Goal: Information Seeking & Learning: Find contact information

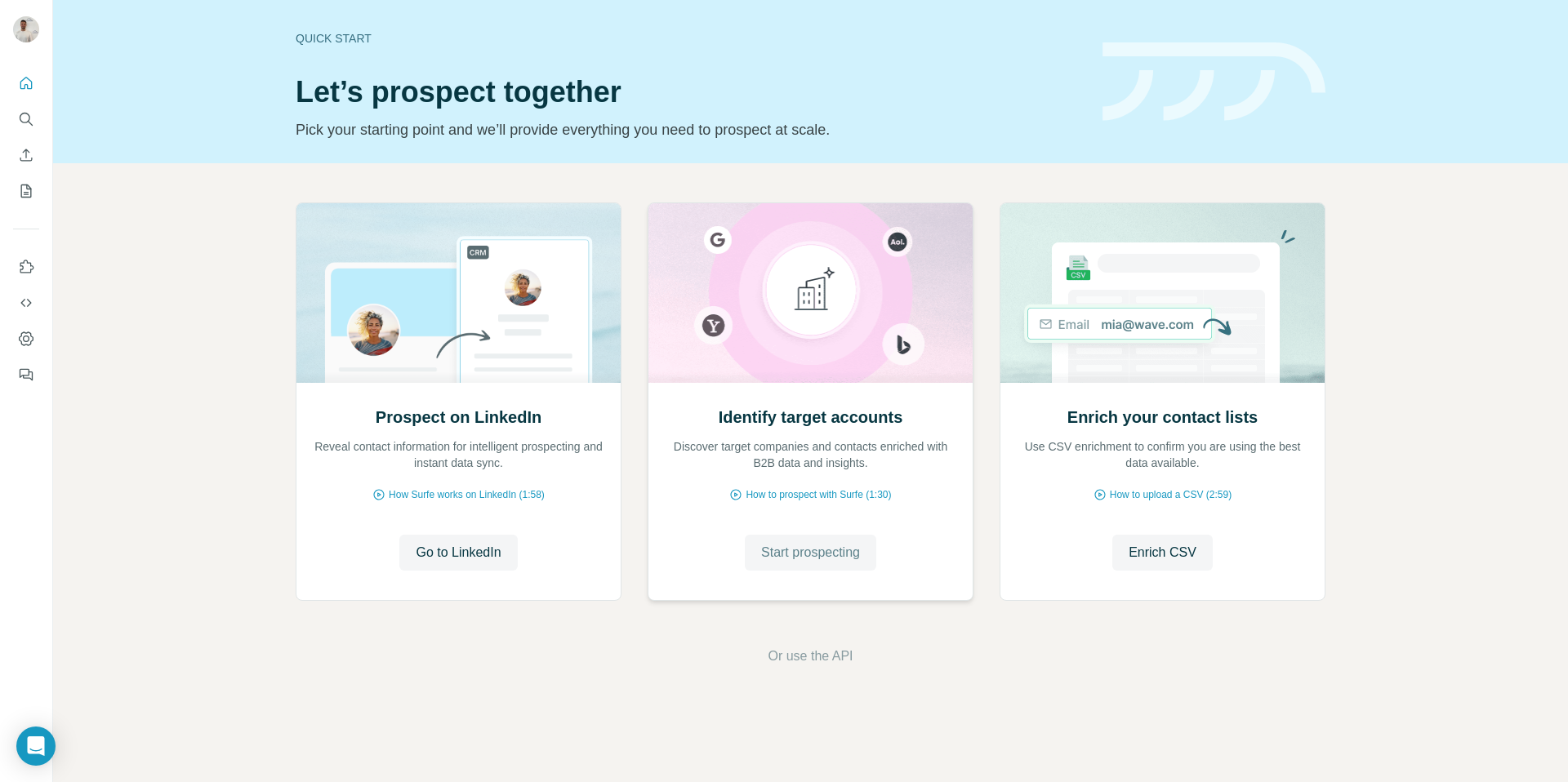
click at [839, 553] on span "Start prospecting" at bounding box center [810, 552] width 98 height 20
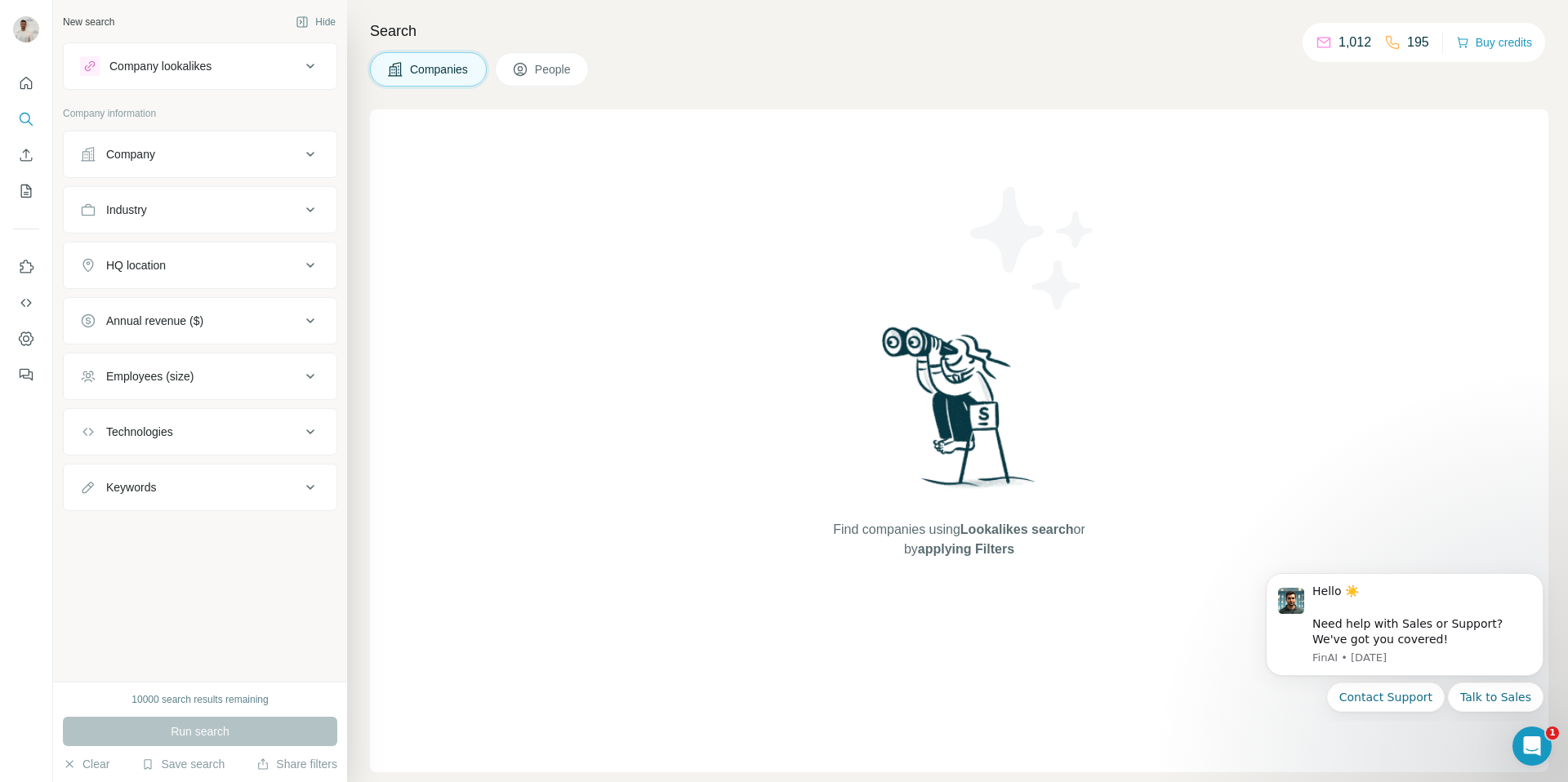
click at [182, 159] on div "Company" at bounding box center [190, 154] width 221 height 16
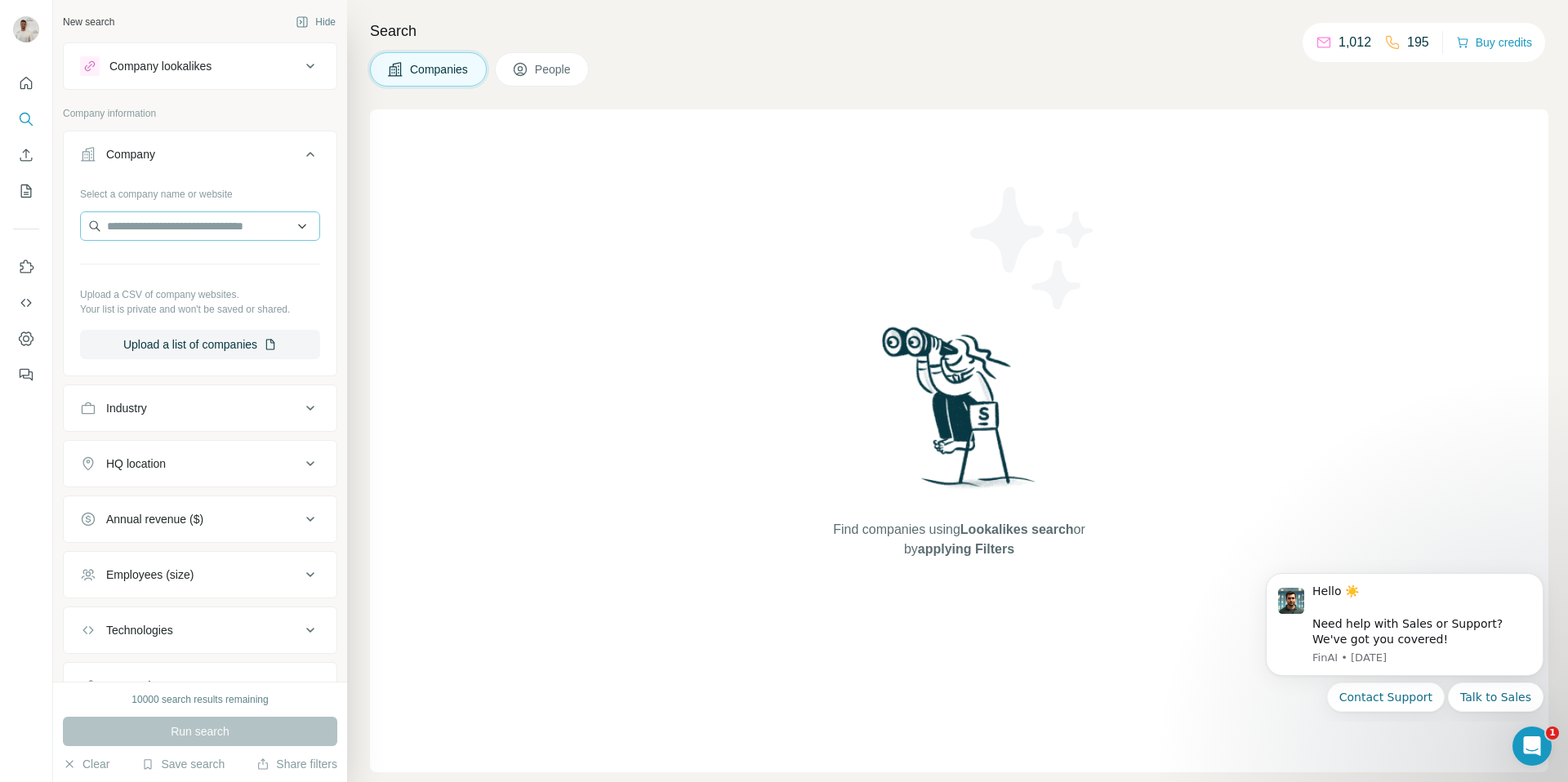
click at [170, 210] on div "Select a company name or website Upload a CSV of company websites. Your list is…" at bounding box center [199, 270] width 240 height 179
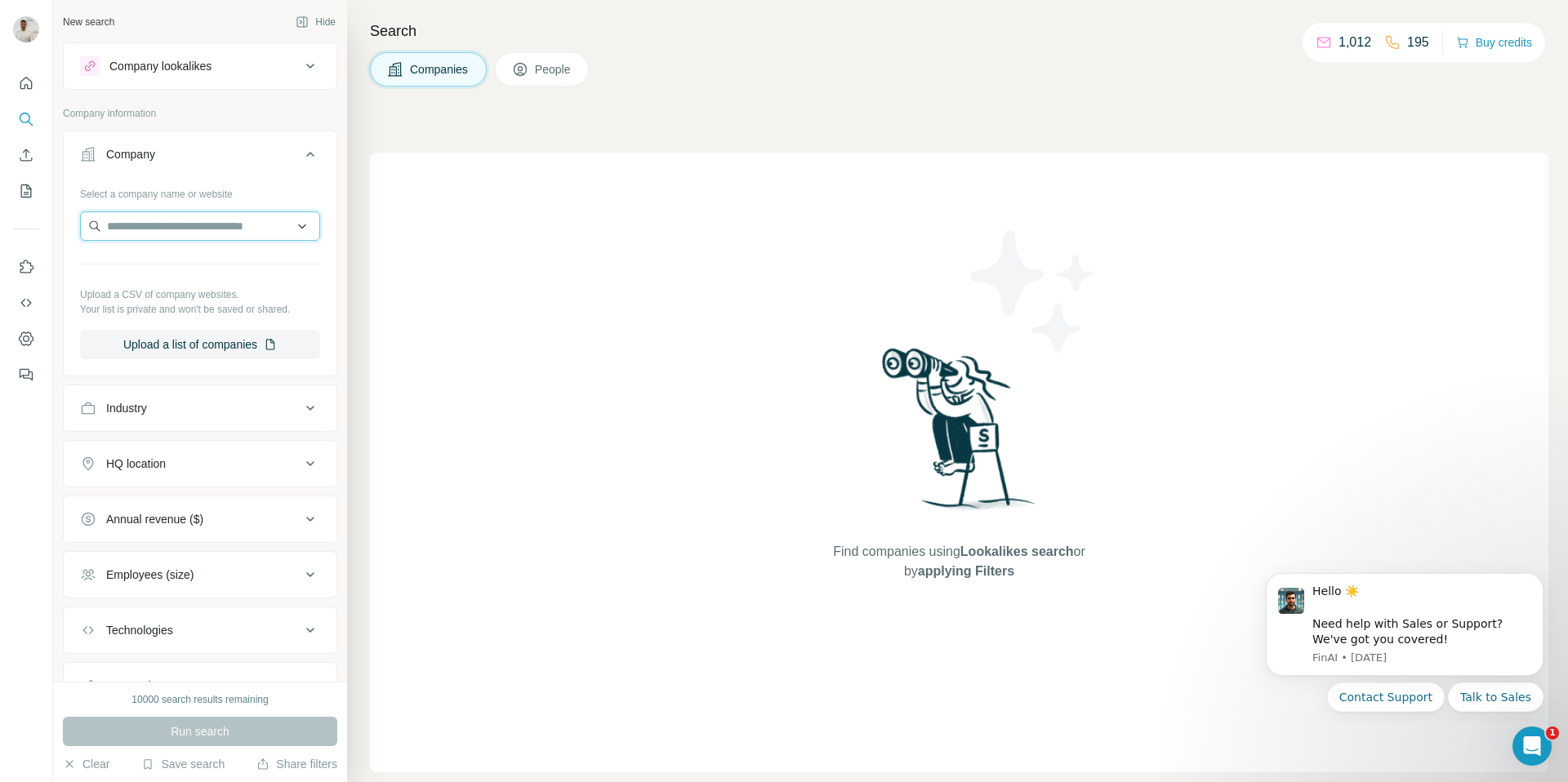
click at [165, 222] on input "text" at bounding box center [199, 226] width 240 height 30
paste input "**********"
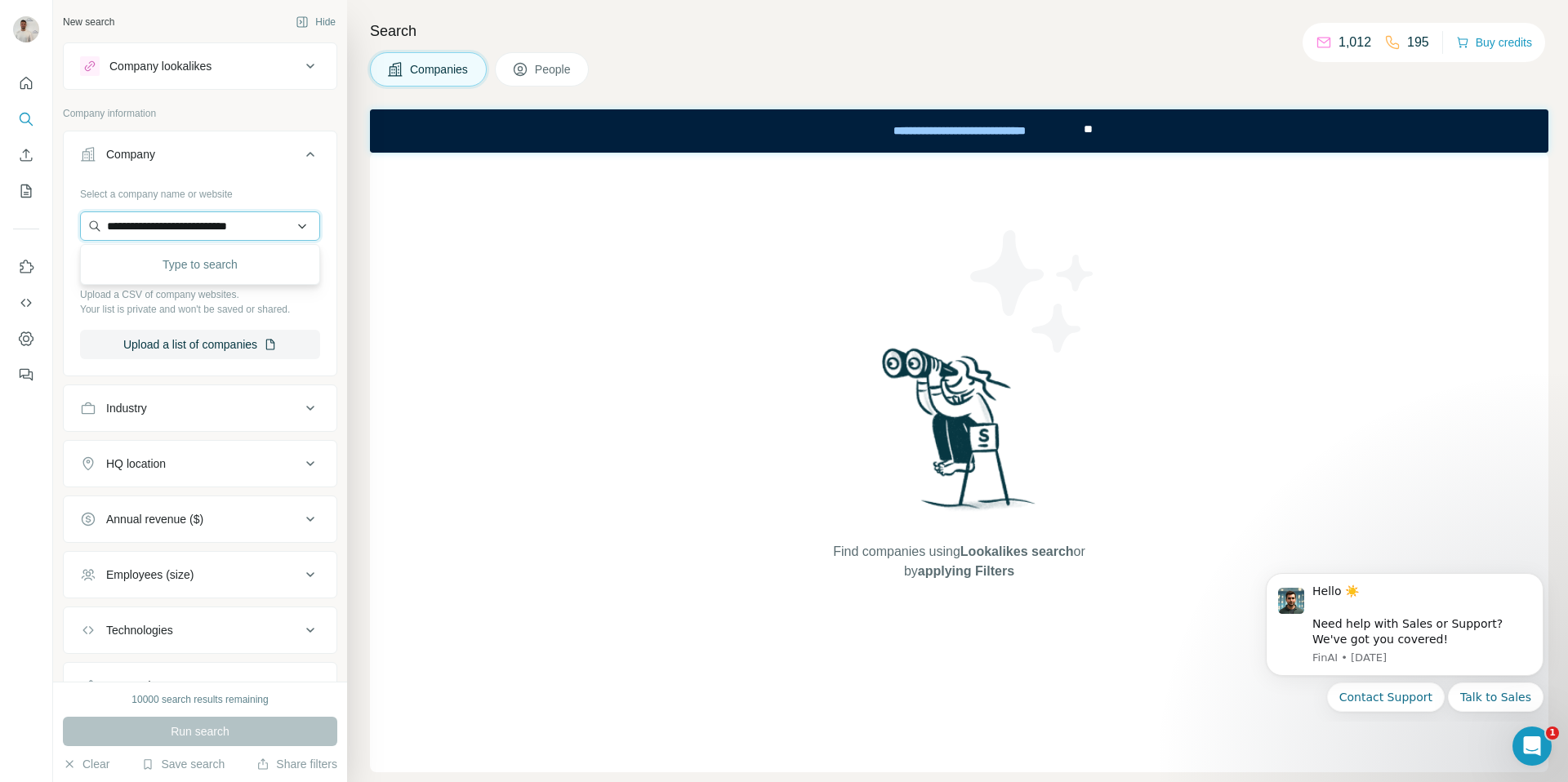
scroll to position [0, 19]
drag, startPoint x: 259, startPoint y: 226, endPoint x: 277, endPoint y: 226, distance: 18.0
click at [277, 226] on input "**********" at bounding box center [199, 226] width 240 height 30
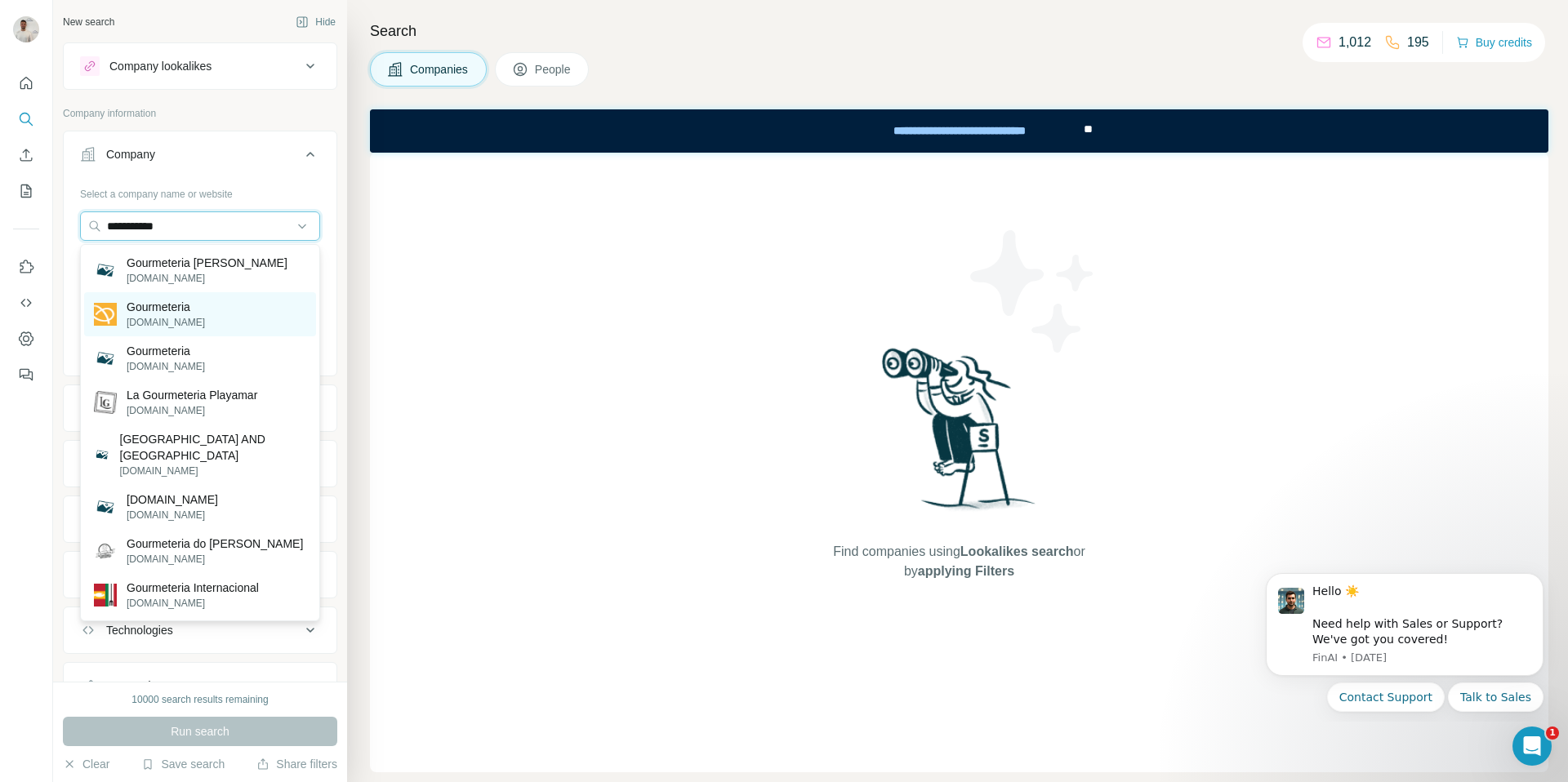
type input "**********"
click at [221, 307] on div "Gourmeteria [DOMAIN_NAME]" at bounding box center [199, 315] width 232 height 44
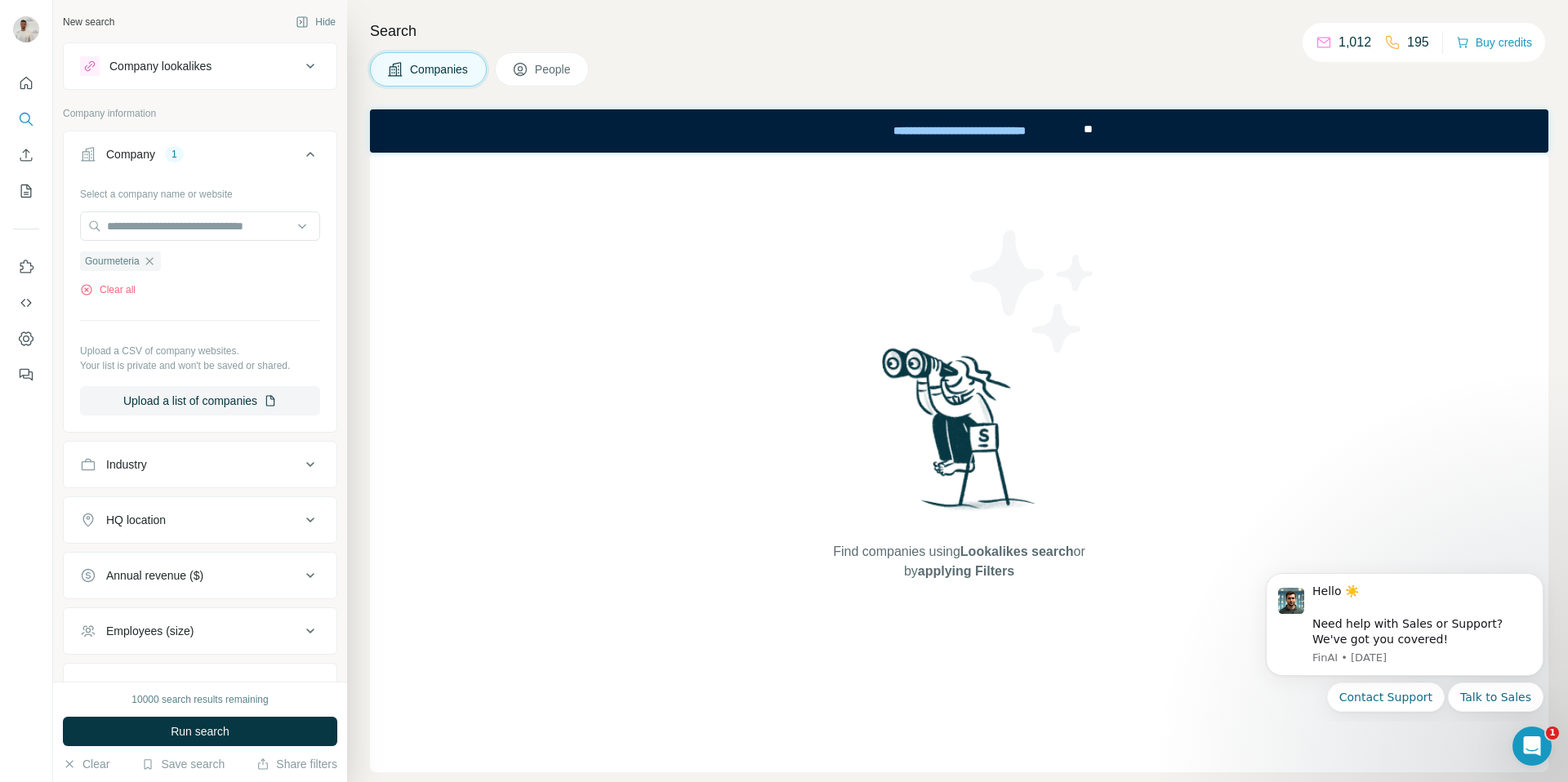
click at [246, 740] on button "Run search" at bounding box center [199, 731] width 274 height 30
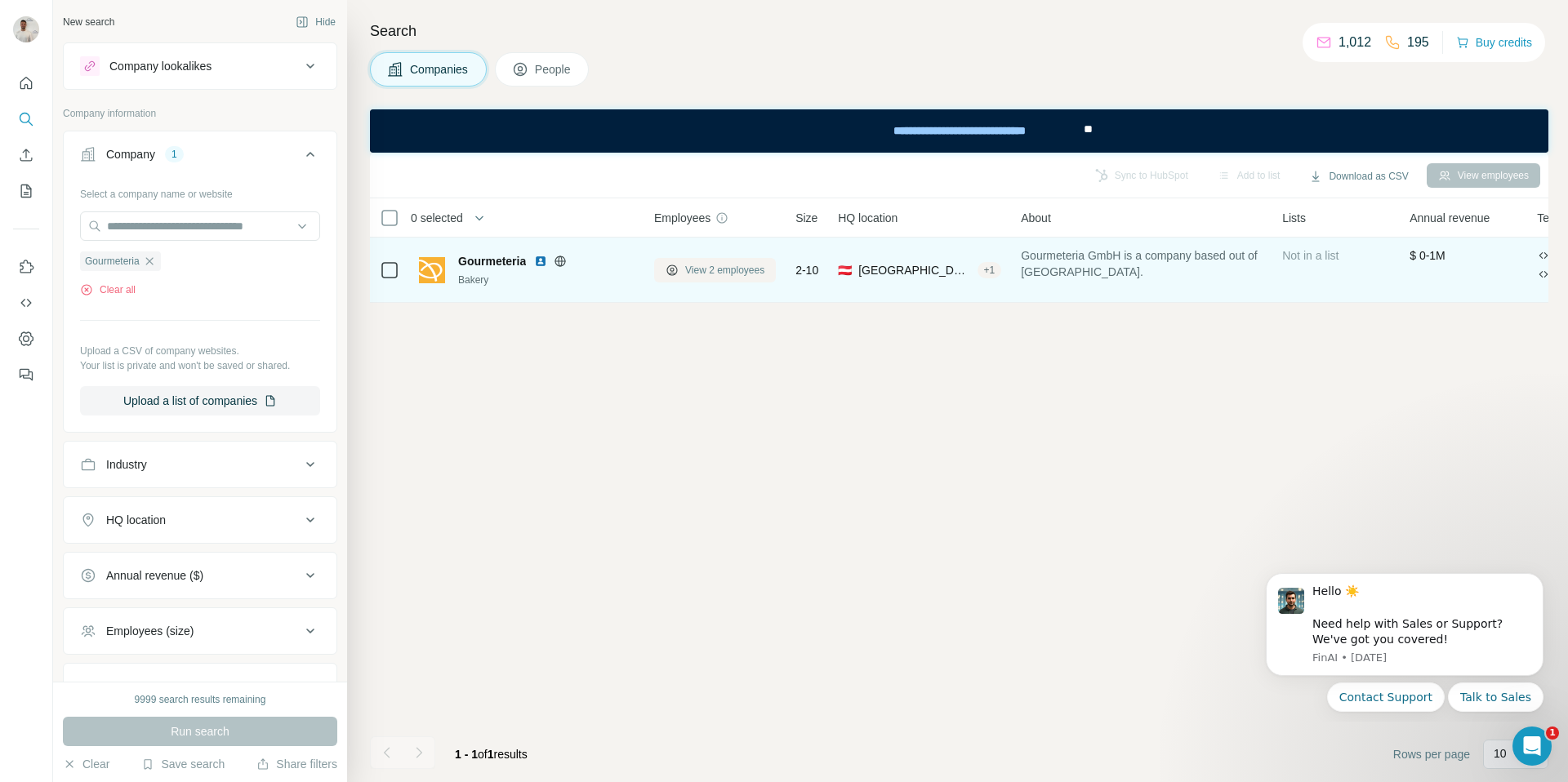
click at [717, 271] on span "View 2 employees" at bounding box center [725, 270] width 79 height 14
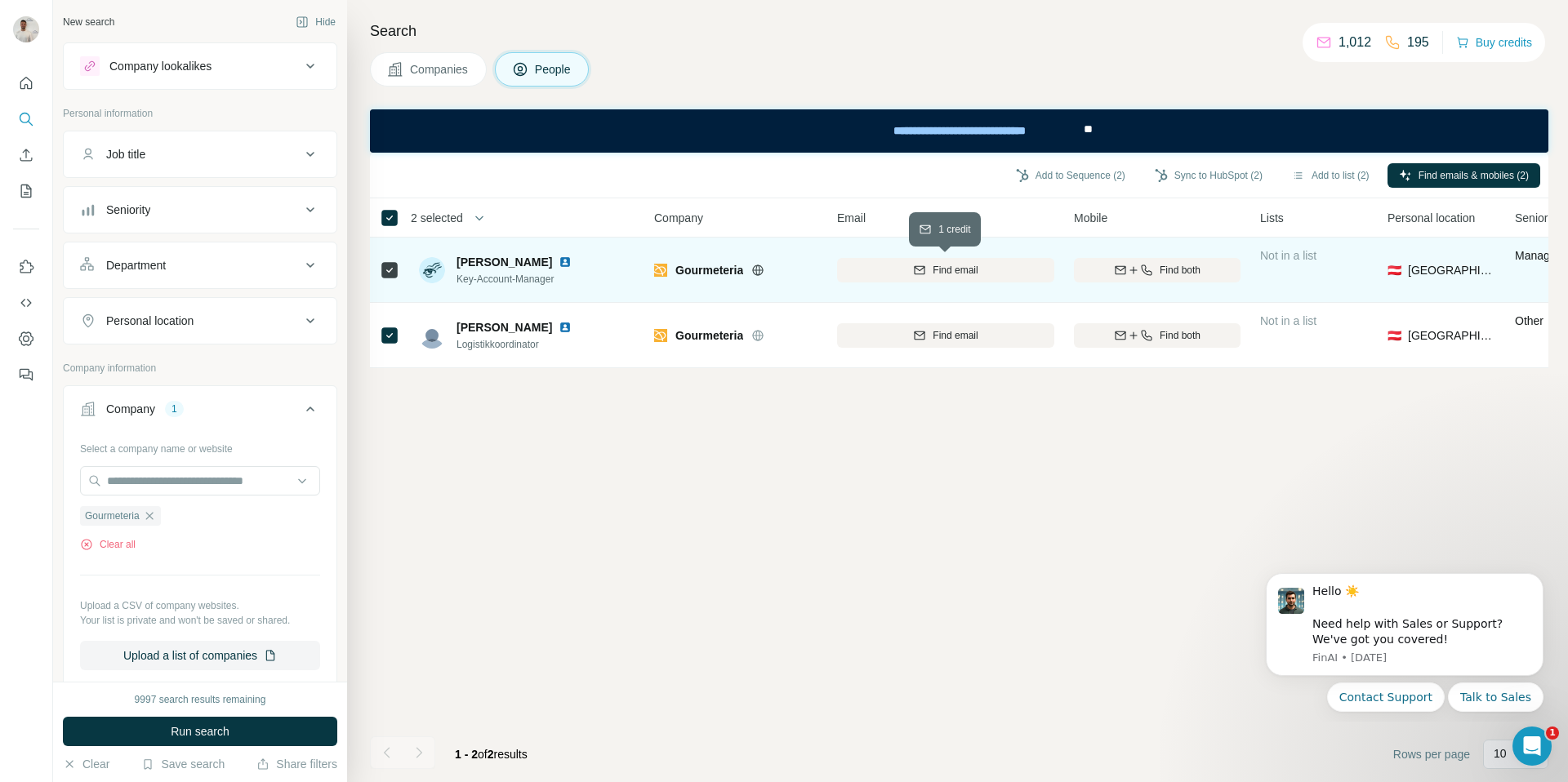
click at [1021, 271] on div "Find email" at bounding box center [946, 270] width 217 height 14
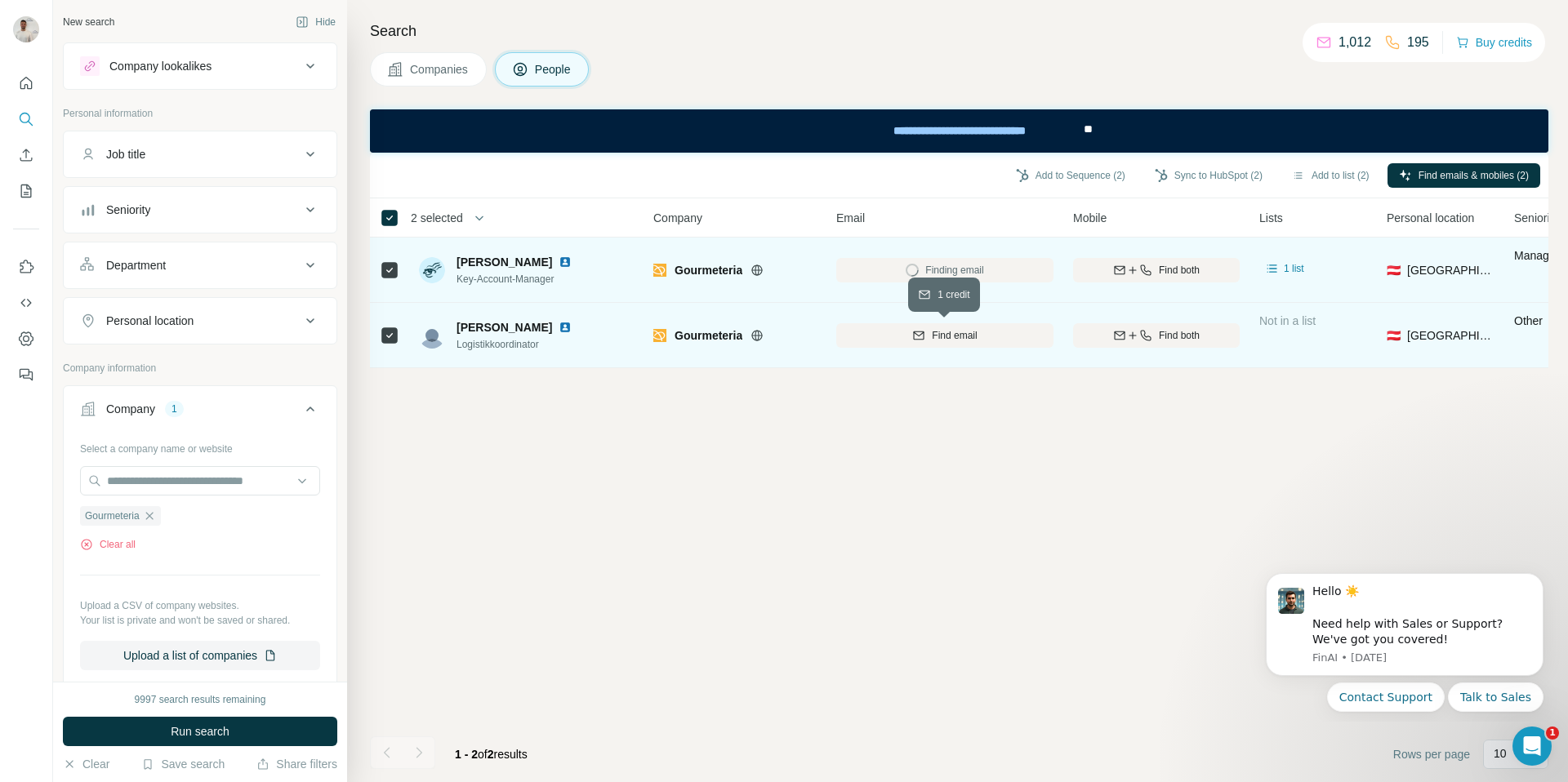
click at [1018, 342] on div "Find email" at bounding box center [945, 335] width 217 height 14
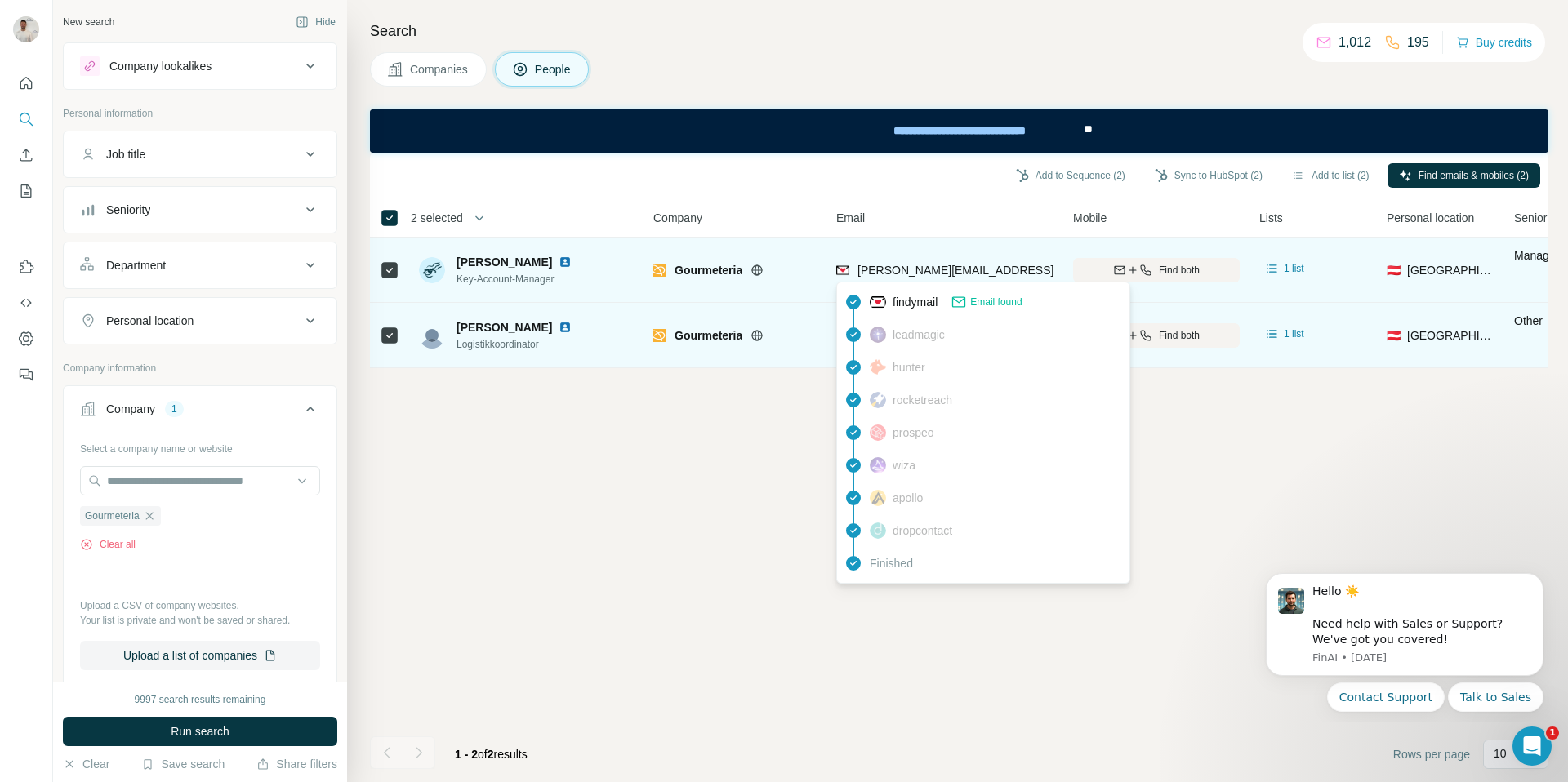
click at [994, 270] on span "[PERSON_NAME][EMAIL_ADDRESS][DOMAIN_NAME]" at bounding box center [1001, 270] width 288 height 13
copy tr "[PERSON_NAME][EMAIL_ADDRESS][DOMAIN_NAME]"
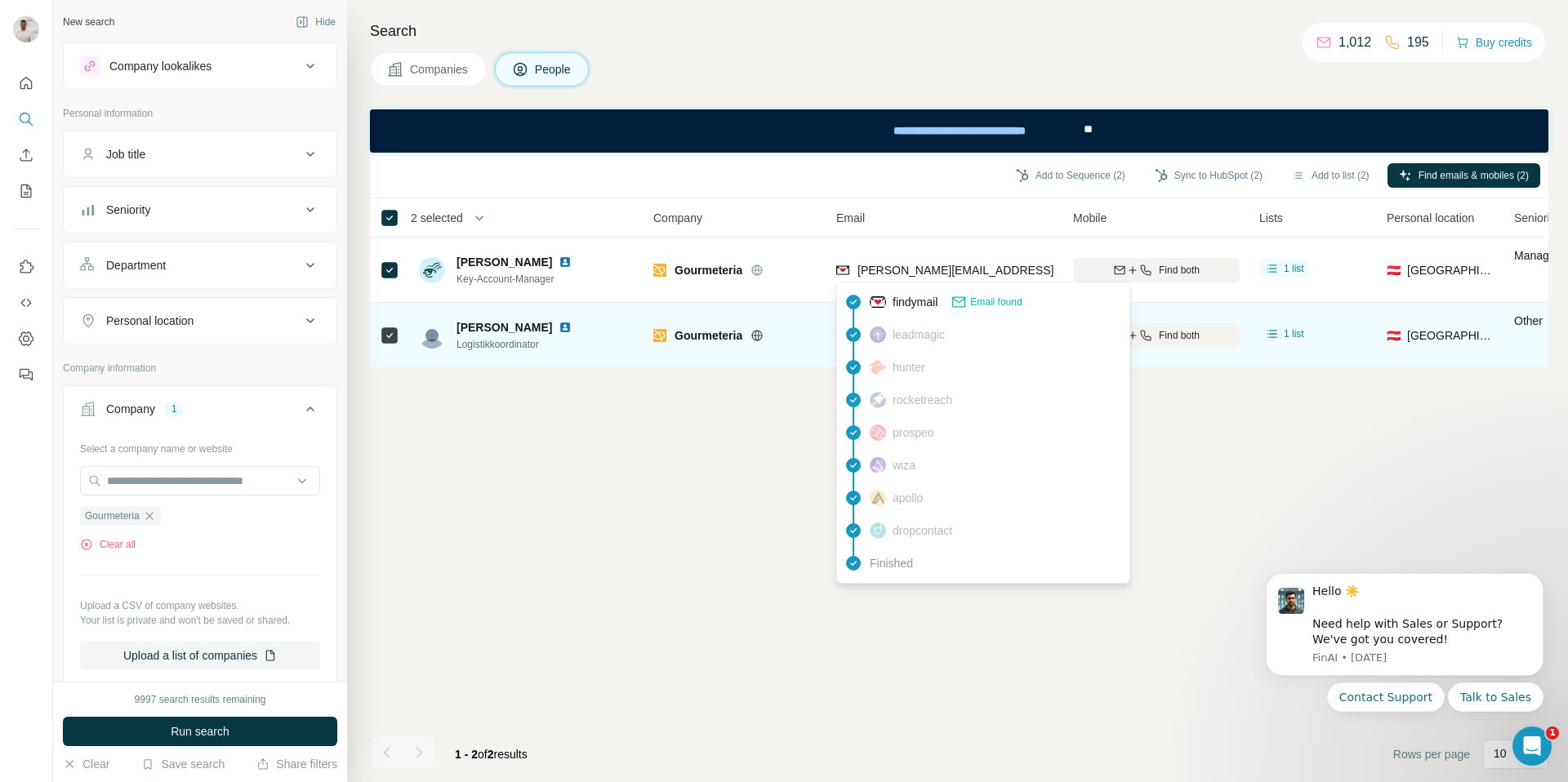
click at [766, 411] on div "Add to Sequence (2) Sync to HubSpot (2) Add to list (2) Find emails & mobiles (…" at bounding box center [959, 467] width 1179 height 629
